Goal: Transaction & Acquisition: Subscribe to service/newsletter

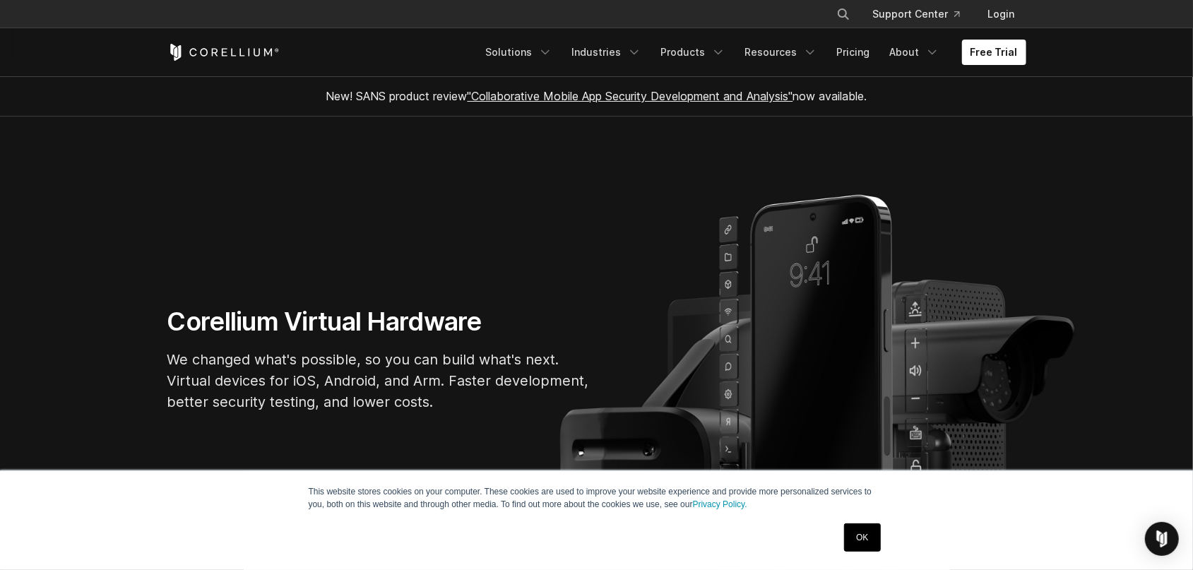
click at [866, 542] on link "OK" at bounding box center [862, 538] width 36 height 28
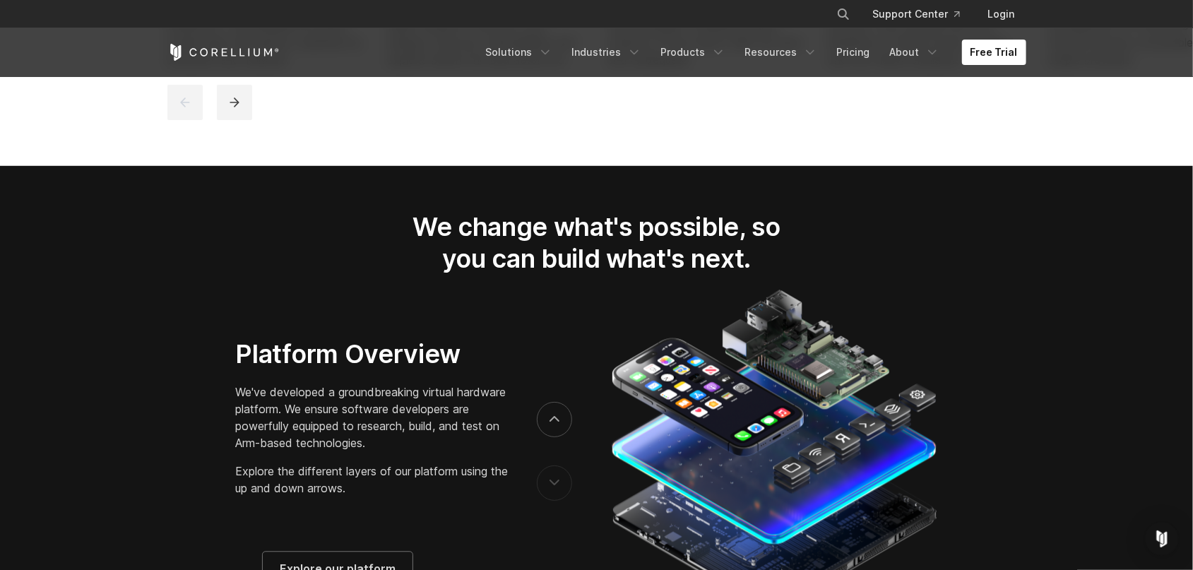
scroll to position [2278, 0]
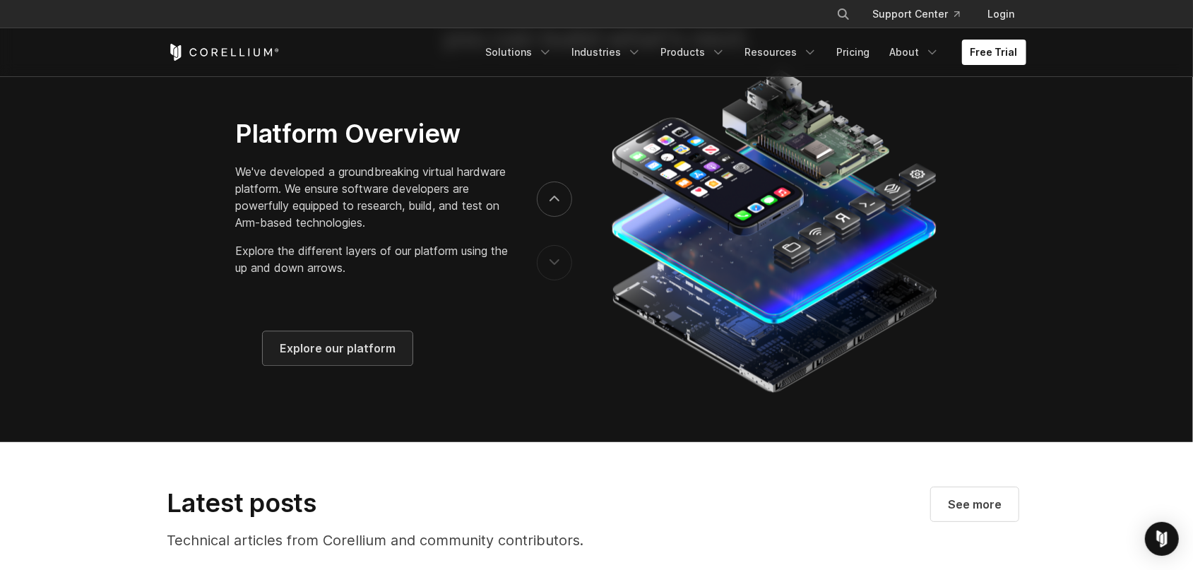
click at [346, 357] on span "Explore our platform" at bounding box center [338, 348] width 116 height 17
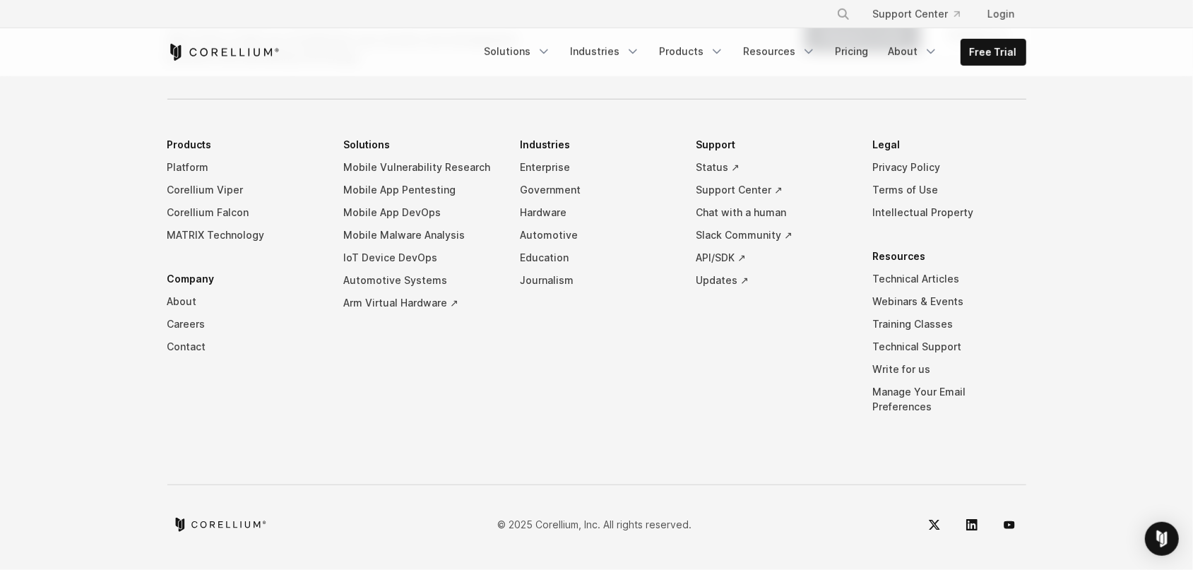
scroll to position [6613, 0]
click at [702, 47] on link "Products" at bounding box center [691, 51] width 81 height 25
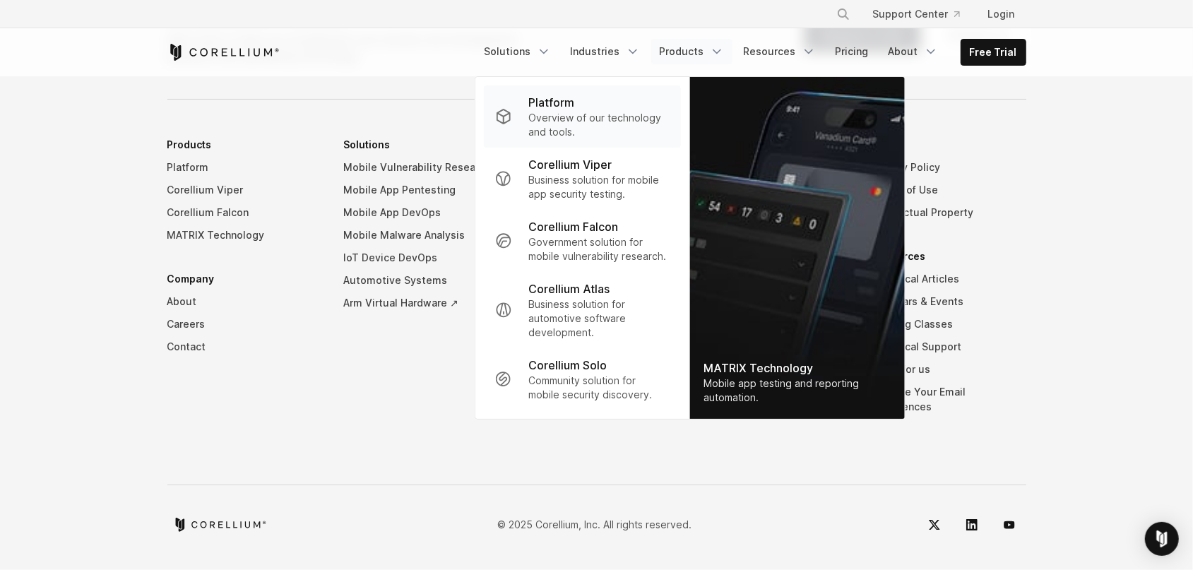
click at [577, 118] on p "Overview of our technology and tools." at bounding box center [598, 125] width 141 height 28
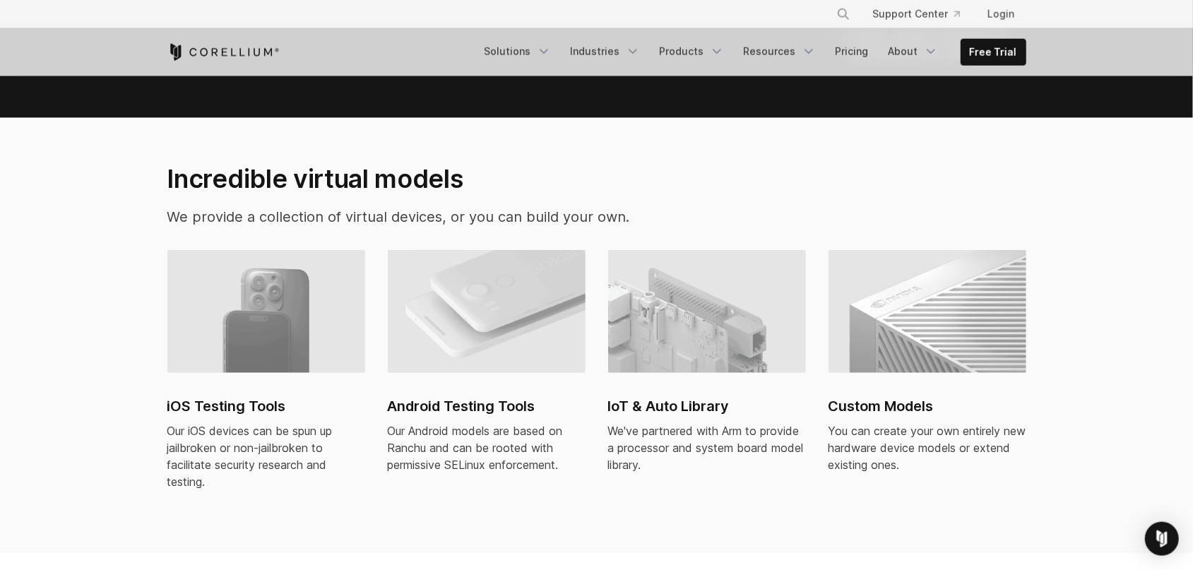
scroll to position [882, 0]
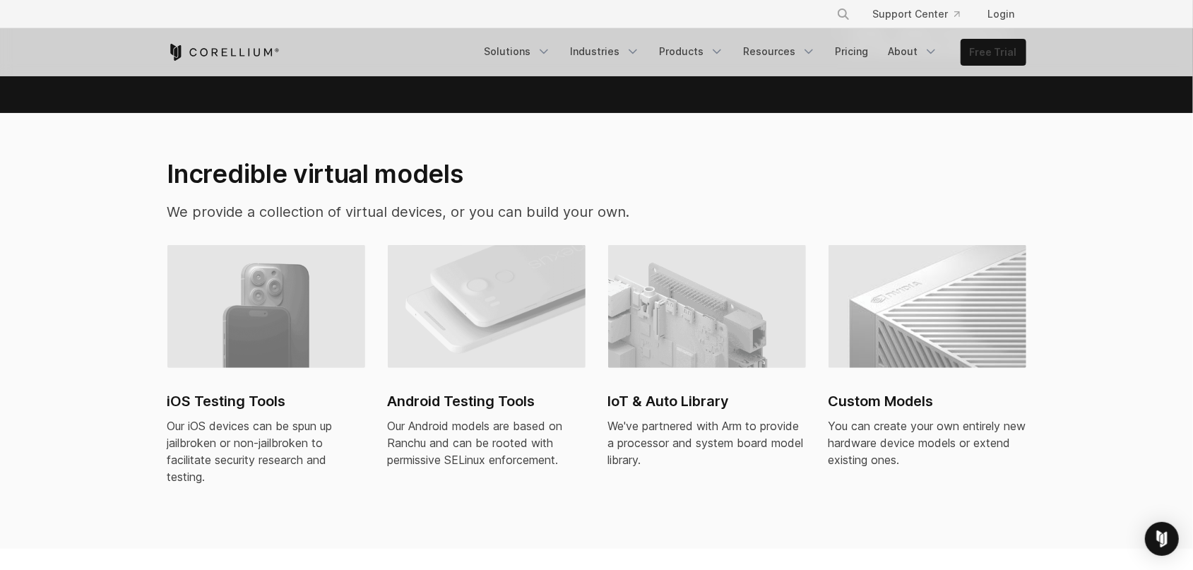
click at [1010, 54] on link "Free Trial" at bounding box center [994, 52] width 64 height 25
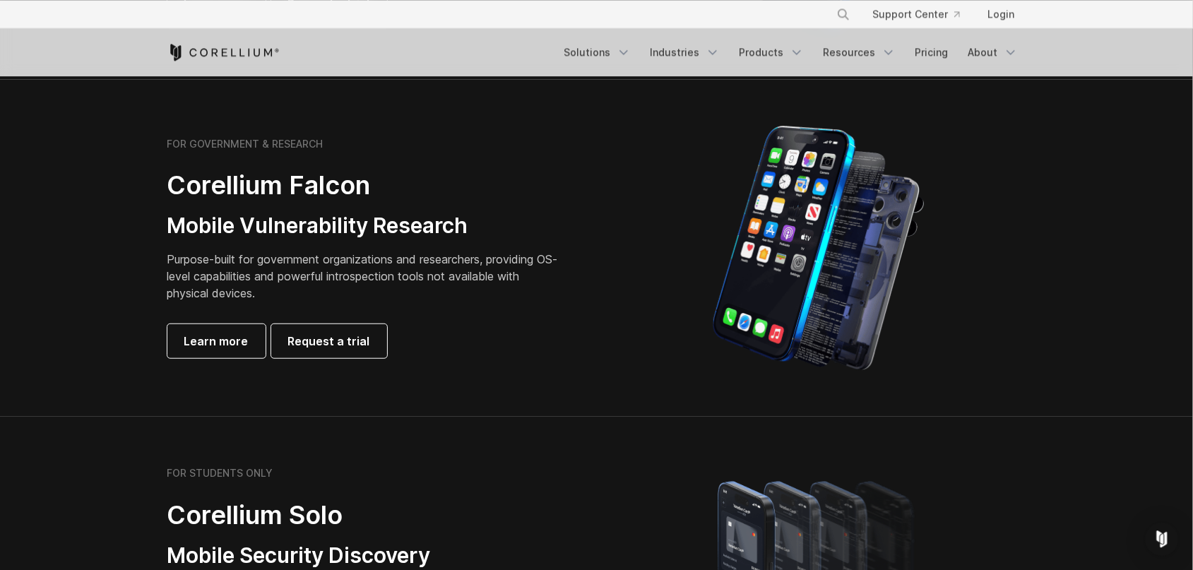
scroll to position [661, 0]
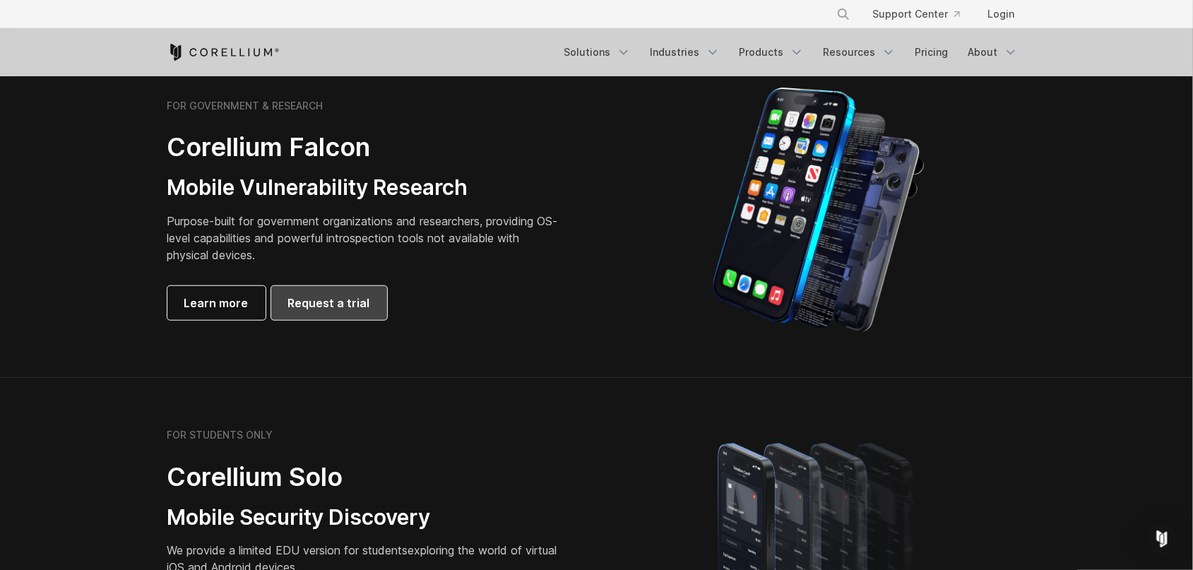
click at [358, 307] on span "Request a trial" at bounding box center [329, 303] width 82 height 17
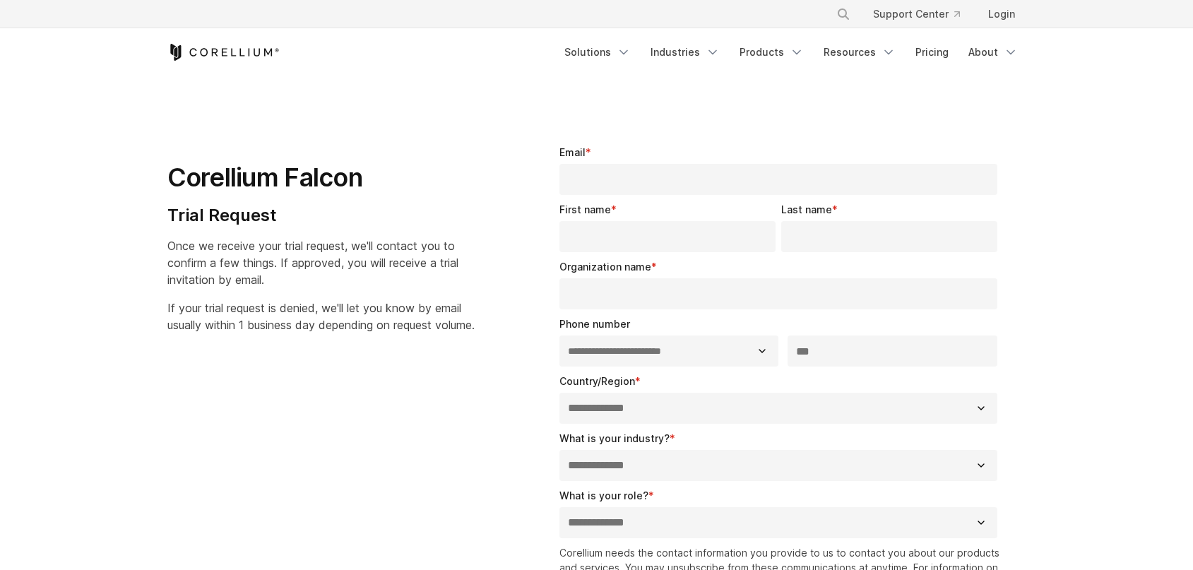
select select "**"
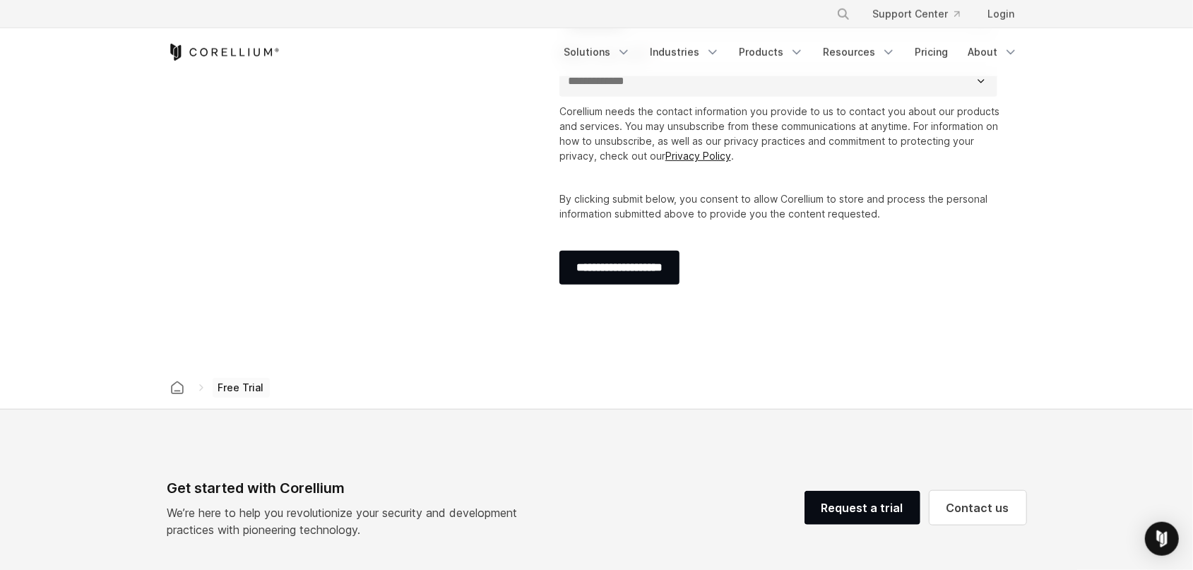
scroll to position [588, 0]
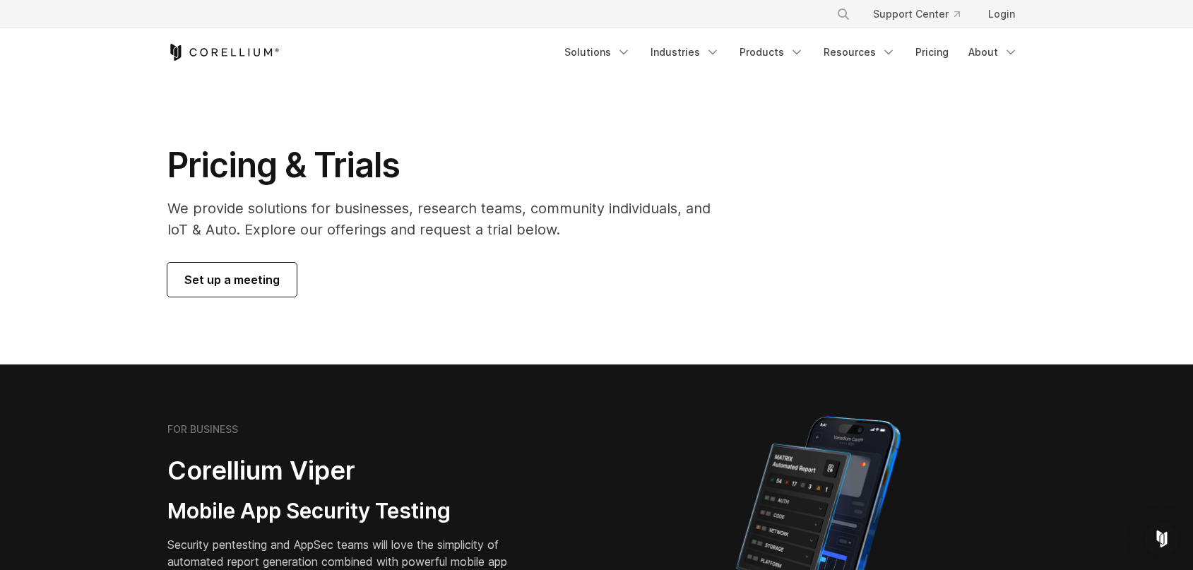
scroll to position [661, 0]
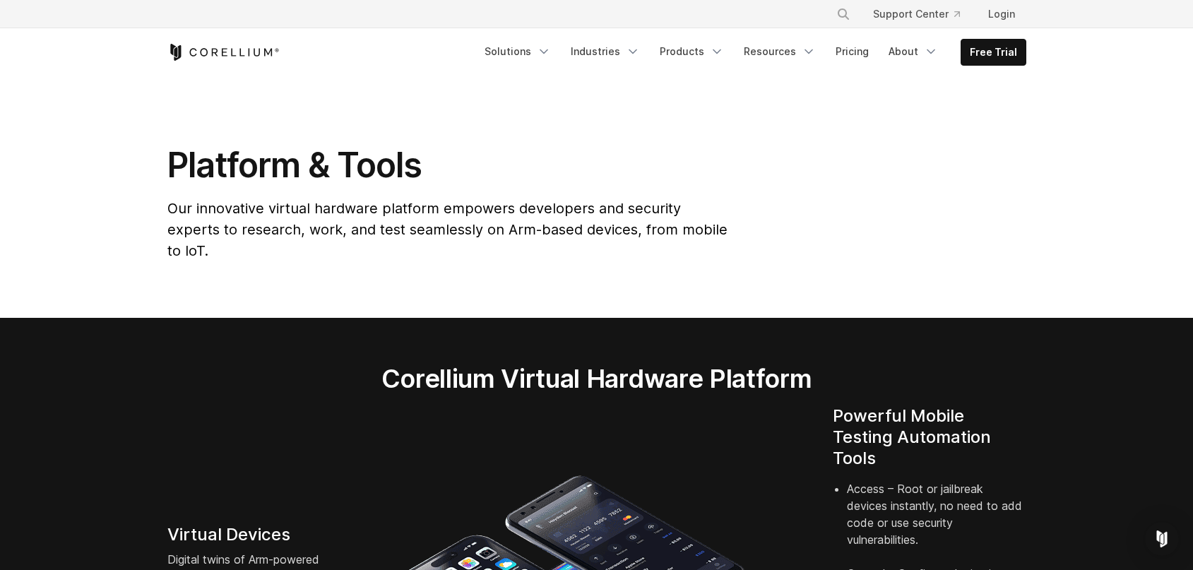
scroll to position [882, 0]
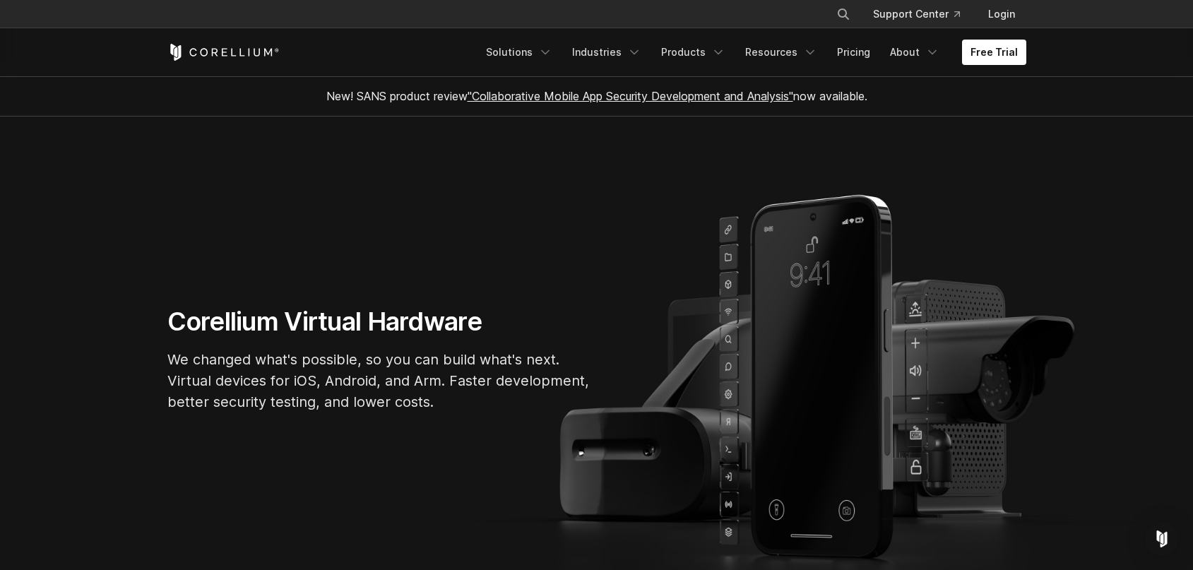
scroll to position [2278, 0]
